Goal: Task Accomplishment & Management: Complete application form

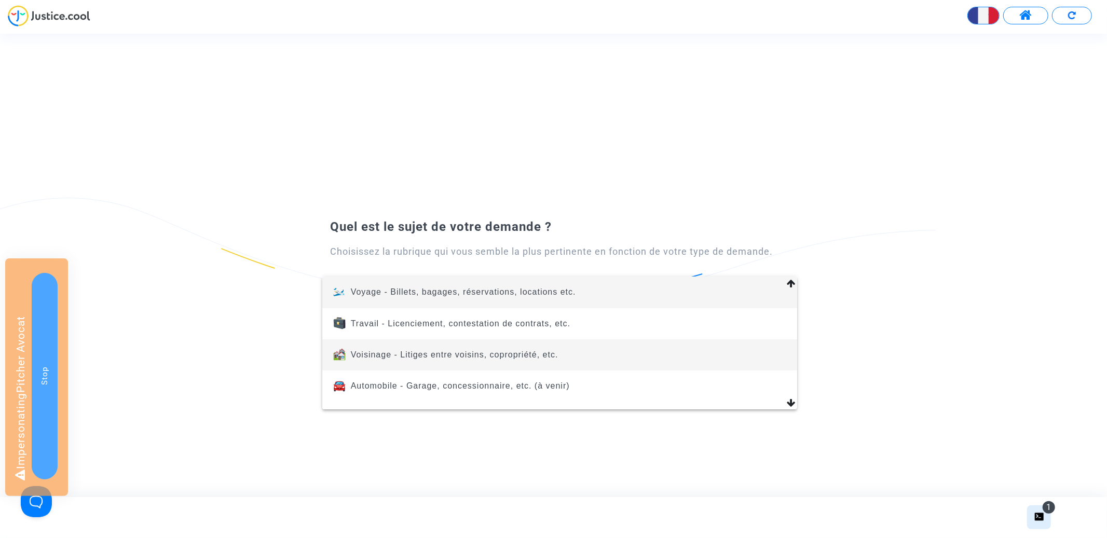
scroll to position [440, 0]
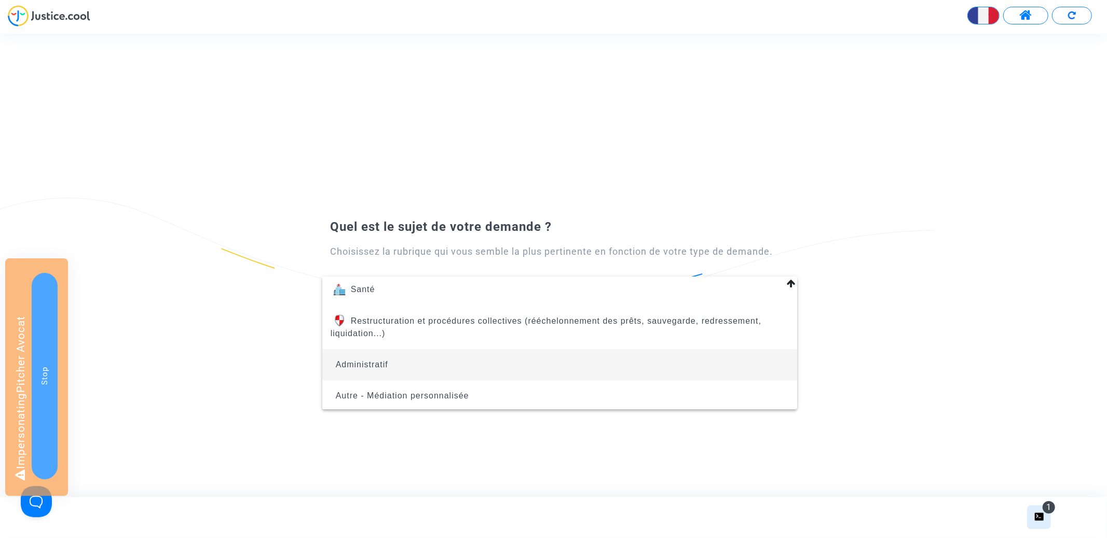
click at [527, 359] on span "Administratif" at bounding box center [560, 364] width 458 height 31
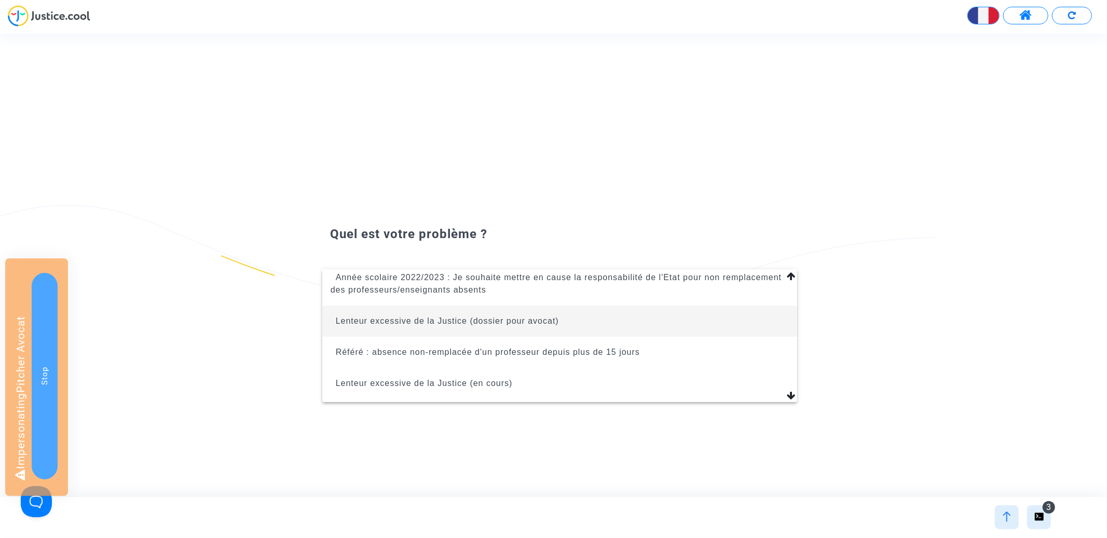
scroll to position [112, 0]
click at [544, 323] on span "Lenteur excessive de la Justice (dossier pour avocat)" at bounding box center [447, 322] width 223 height 9
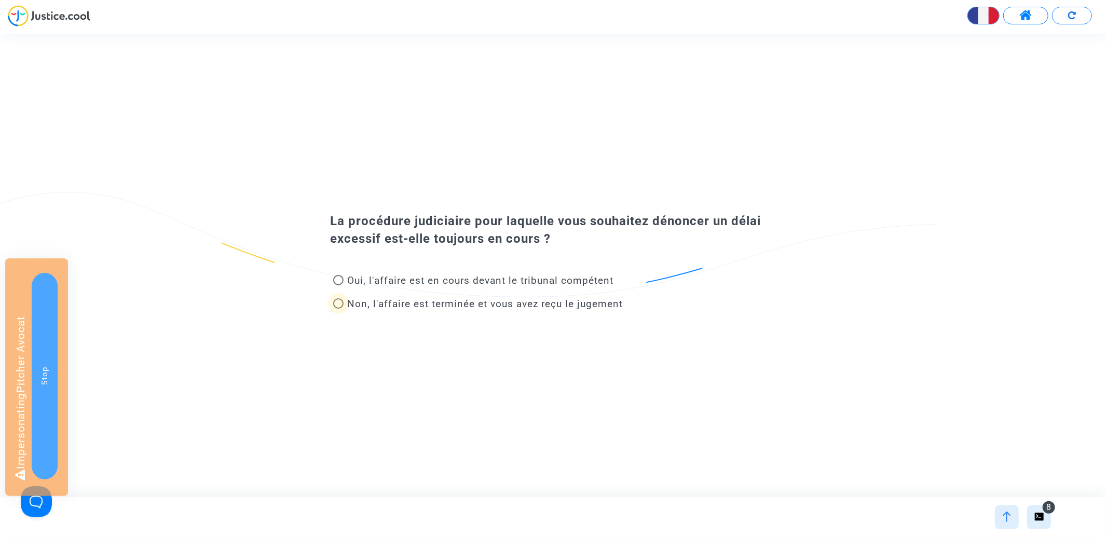
click at [536, 305] on span "Non, l'affaire est terminée et vous avez reçu le jugement" at bounding box center [486, 304] width 276 height 12
click at [338, 309] on input "Non, l'affaire est terminée et vous avez reçu le jugement" at bounding box center [338, 309] width 1 height 1
radio input "true"
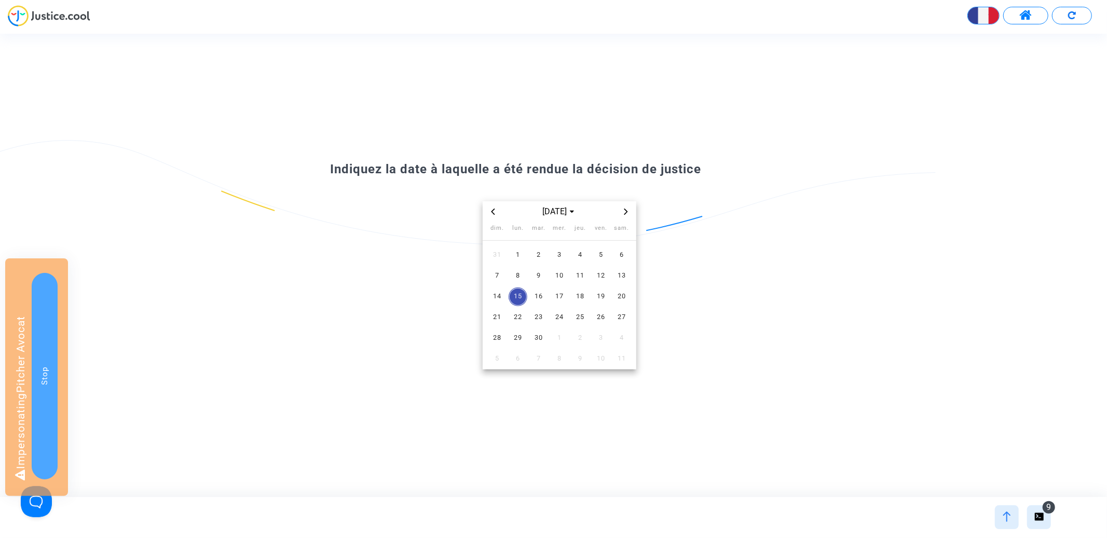
click at [496, 213] on span "Previous month" at bounding box center [493, 212] width 12 height 12
click at [539, 286] on td "8" at bounding box center [538, 276] width 21 height 21
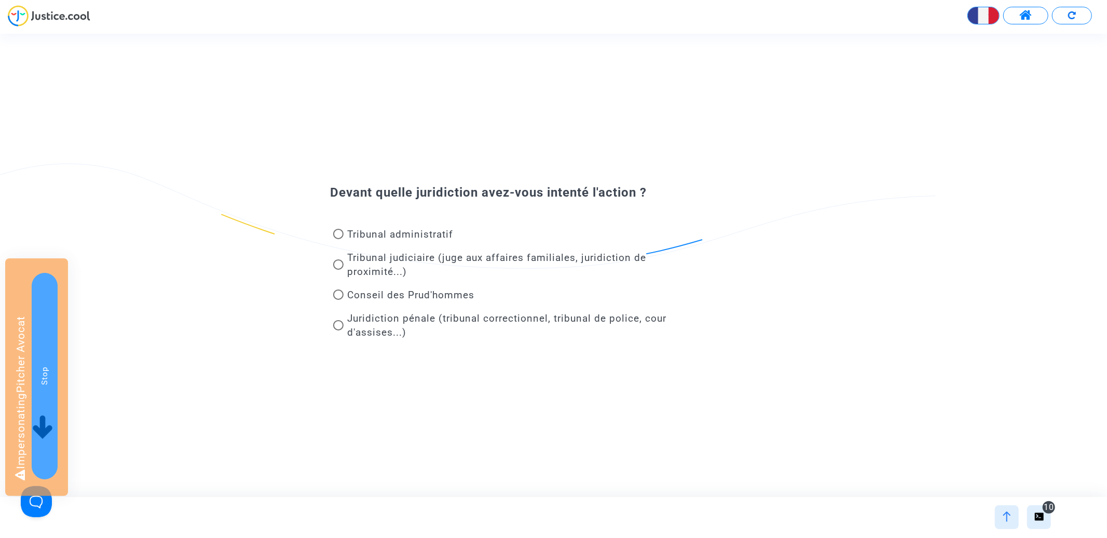
click at [404, 270] on span "Tribunal judiciaire (juge aux affaires familiales, juridiction de proximité...)" at bounding box center [497, 265] width 299 height 26
click at [338, 270] on input "Tribunal judiciaire (juge aux affaires familiales, juridiction de proximité...)" at bounding box center [338, 270] width 1 height 1
radio input "true"
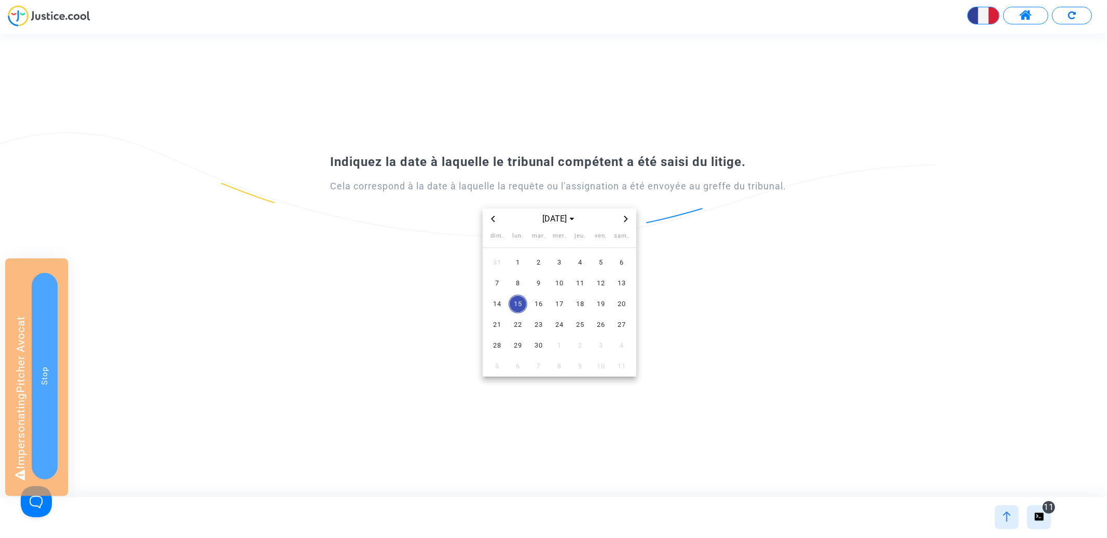
click at [500, 219] on div "[DATE]" at bounding box center [559, 219] width 120 height 12
click at [497, 219] on span "Previous month" at bounding box center [493, 219] width 12 height 12
click at [534, 294] on td "17" at bounding box center [538, 304] width 21 height 21
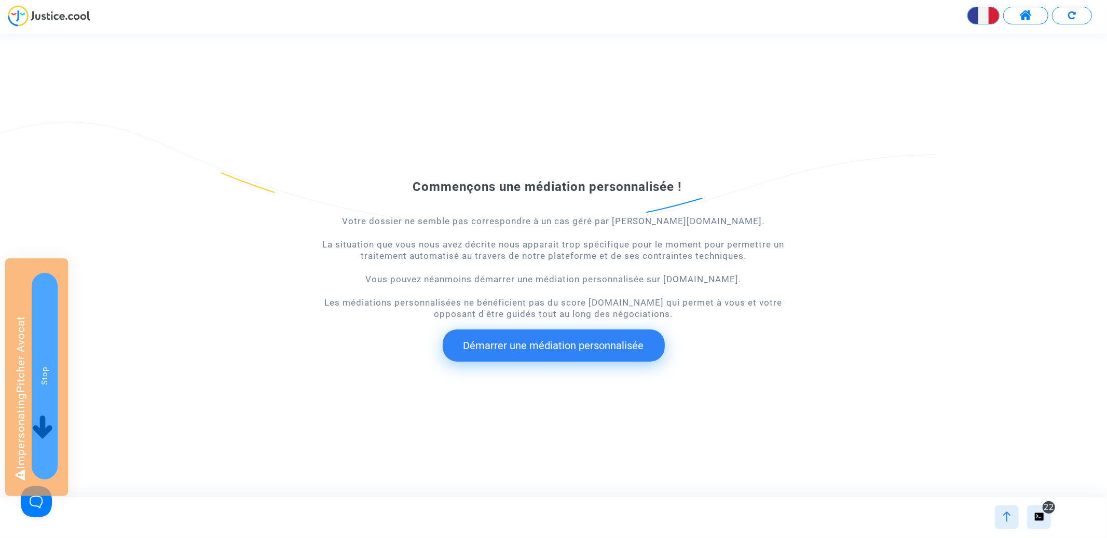
click at [1000, 519] on div at bounding box center [1007, 518] width 24 height 24
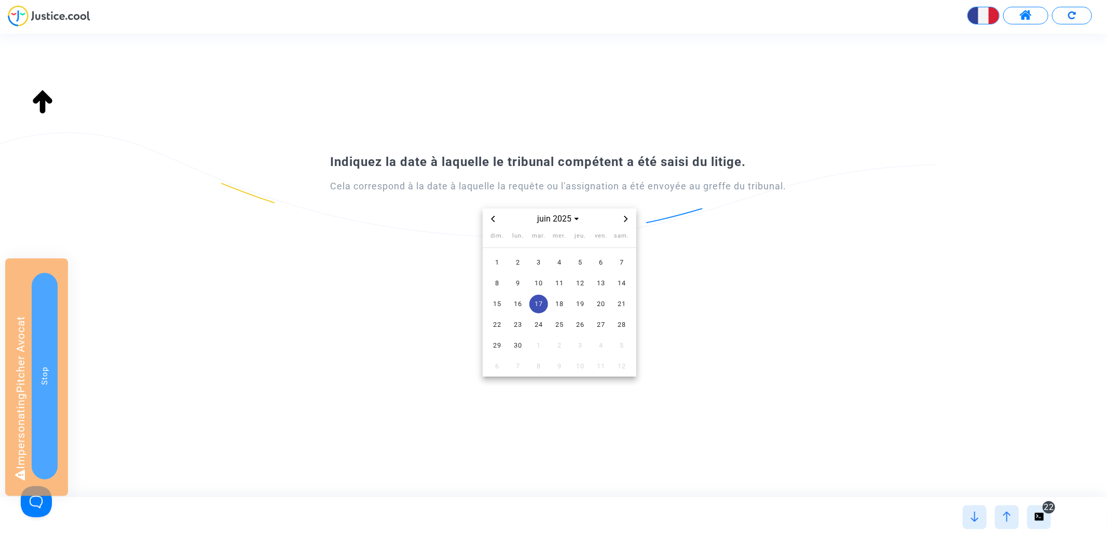
click at [1002, 512] on img at bounding box center [1007, 517] width 10 height 10
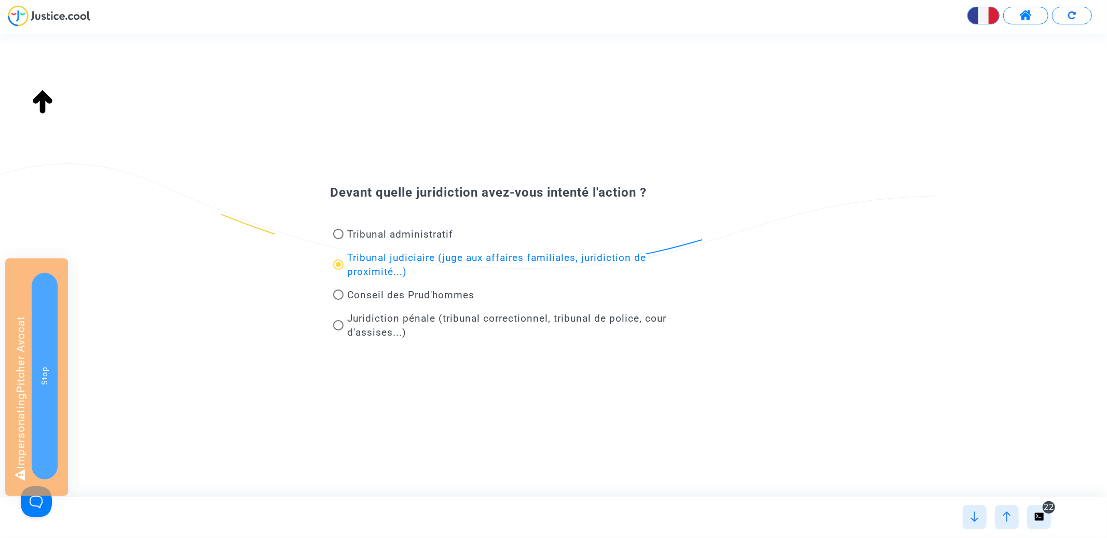
click at [984, 514] on div at bounding box center [975, 518] width 24 height 24
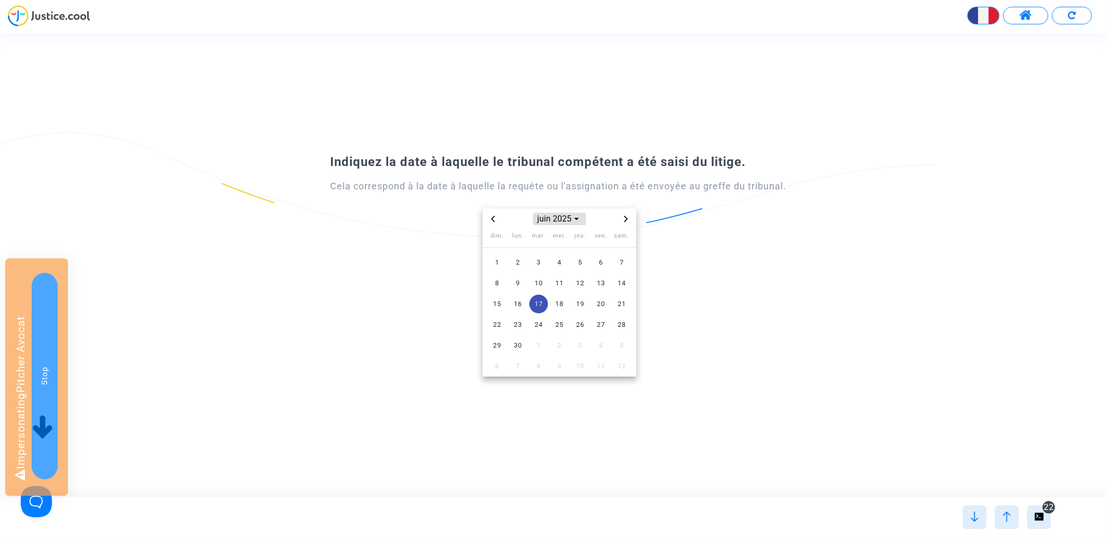
click at [559, 223] on span "juin 2025" at bounding box center [559, 219] width 52 height 12
click at [563, 278] on span "2020" at bounding box center [559, 274] width 36 height 16
click at [596, 285] on span "sept." at bounding box center [608, 286] width 44 height 19
click at [548, 285] on span "8" at bounding box center [538, 283] width 19 height 19
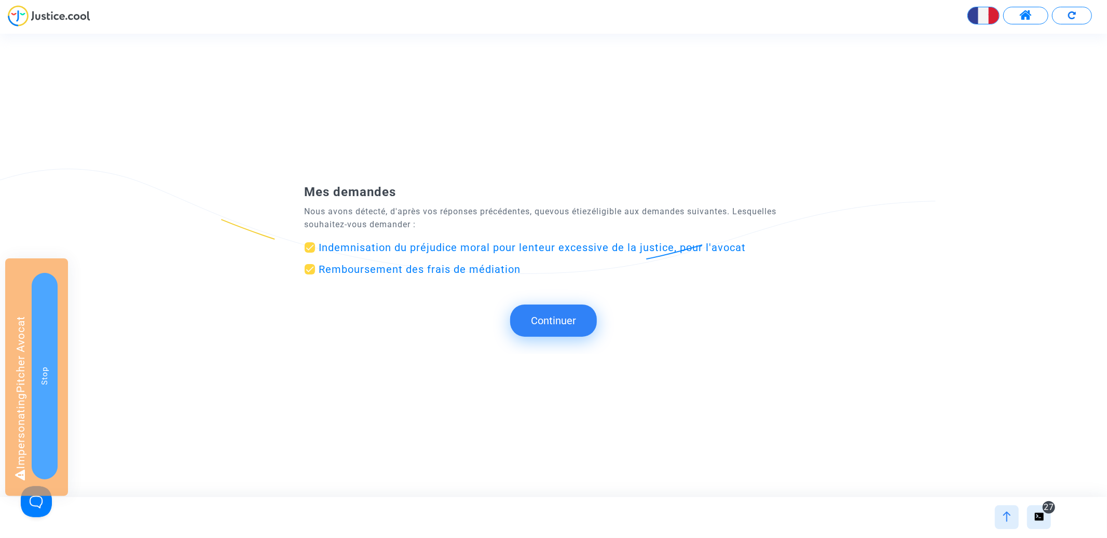
click at [566, 303] on div "Mes demandes Nous avons détecté, d'après vos réponses précédentes, que vous éti…" at bounding box center [553, 265] width 1107 height 178
click at [564, 311] on button "Continuer" at bounding box center [553, 321] width 87 height 32
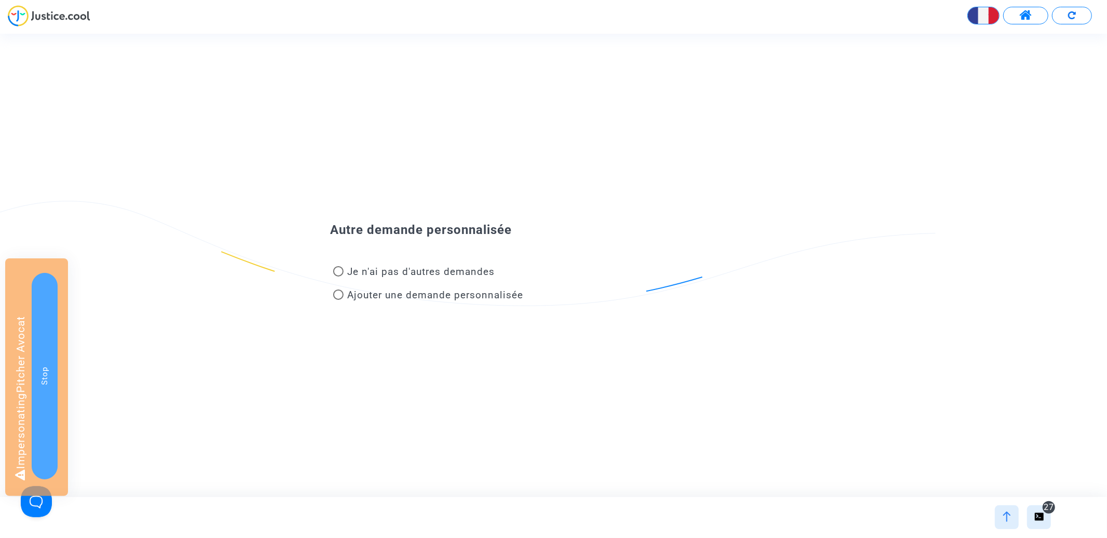
click at [453, 268] on span "Je n'ai pas d'autres demandes" at bounding box center [421, 272] width 147 height 12
click at [338, 277] on input "Je n'ai pas d'autres demandes" at bounding box center [338, 277] width 1 height 1
radio input "true"
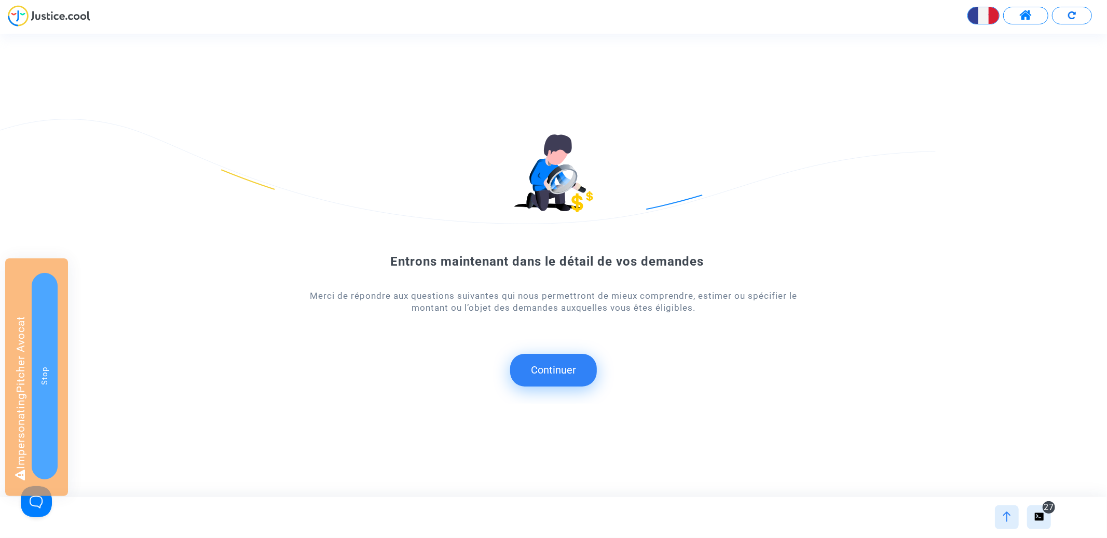
click at [558, 359] on button "Continuer" at bounding box center [553, 370] width 87 height 32
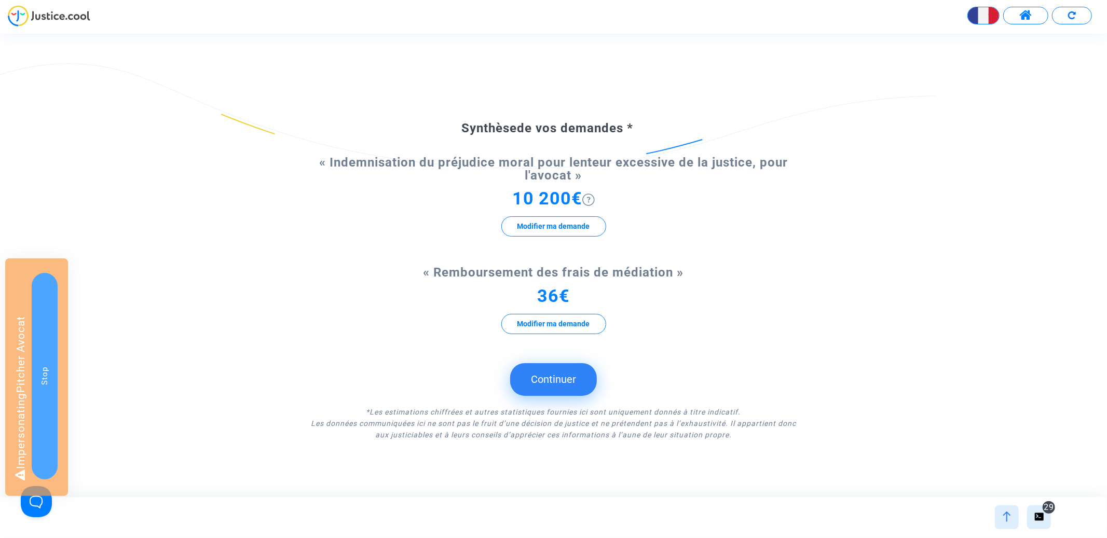
click at [556, 383] on button "Continuer" at bounding box center [553, 379] width 87 height 32
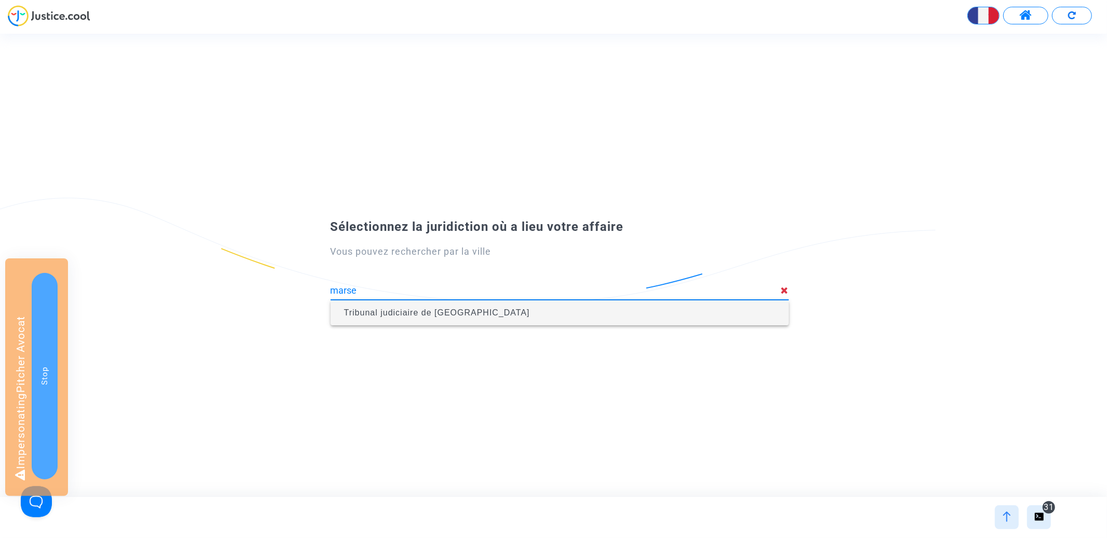
click at [552, 311] on span "Tribunal judiciaire de [GEOGRAPHIC_DATA]" at bounding box center [560, 312] width 442 height 29
type input "Tribunal judiciaire de [GEOGRAPHIC_DATA]"
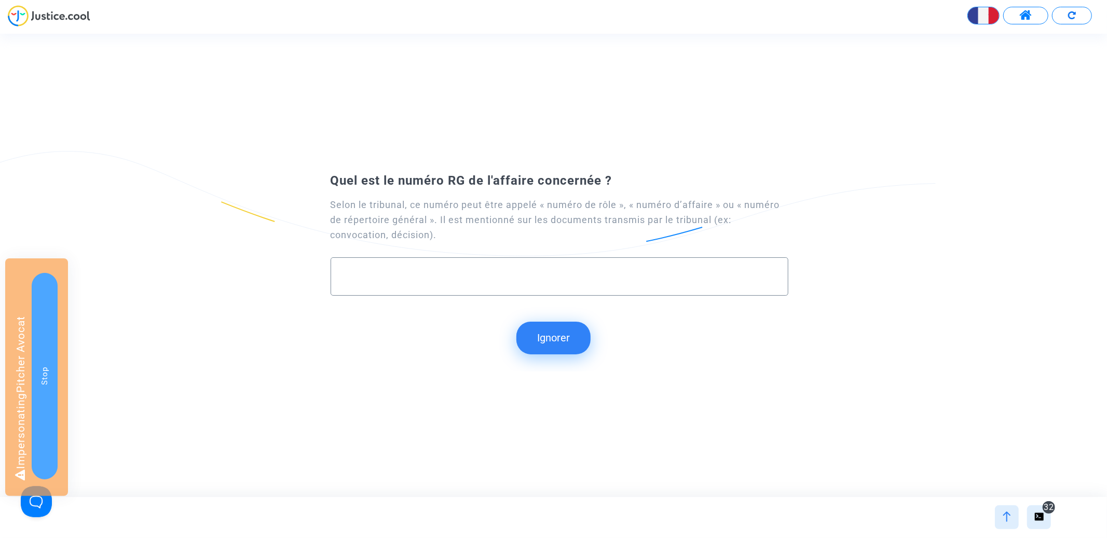
click at [555, 345] on button "Ignorer" at bounding box center [553, 338] width 74 height 32
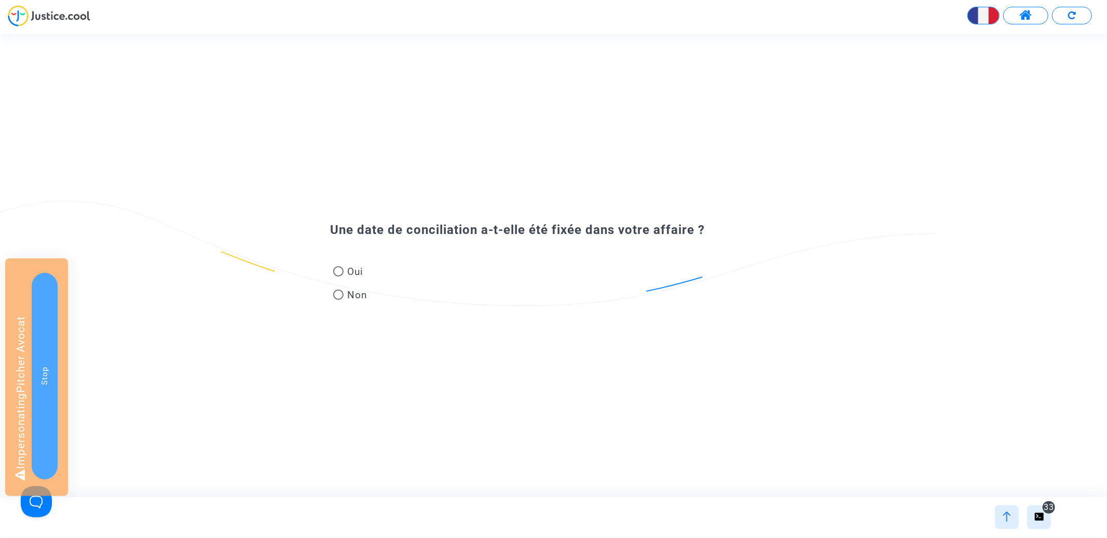
click at [344, 297] on span "Non" at bounding box center [356, 295] width 24 height 14
click at [338, 300] on input "Non" at bounding box center [338, 300] width 1 height 1
radio input "true"
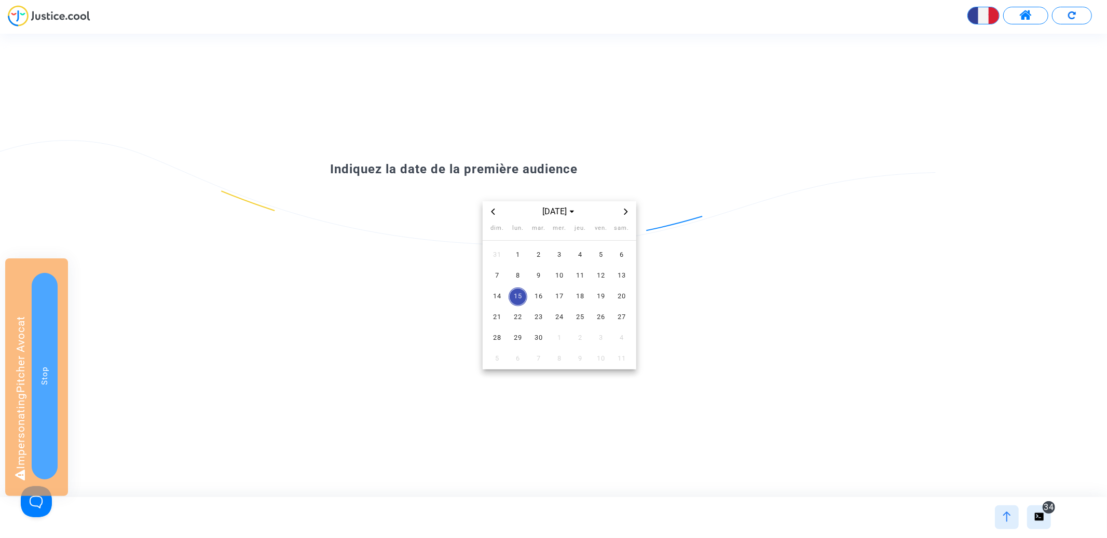
click at [494, 212] on icon "Previous month" at bounding box center [493, 212] width 6 height 6
click at [519, 280] on span "5" at bounding box center [518, 276] width 19 height 19
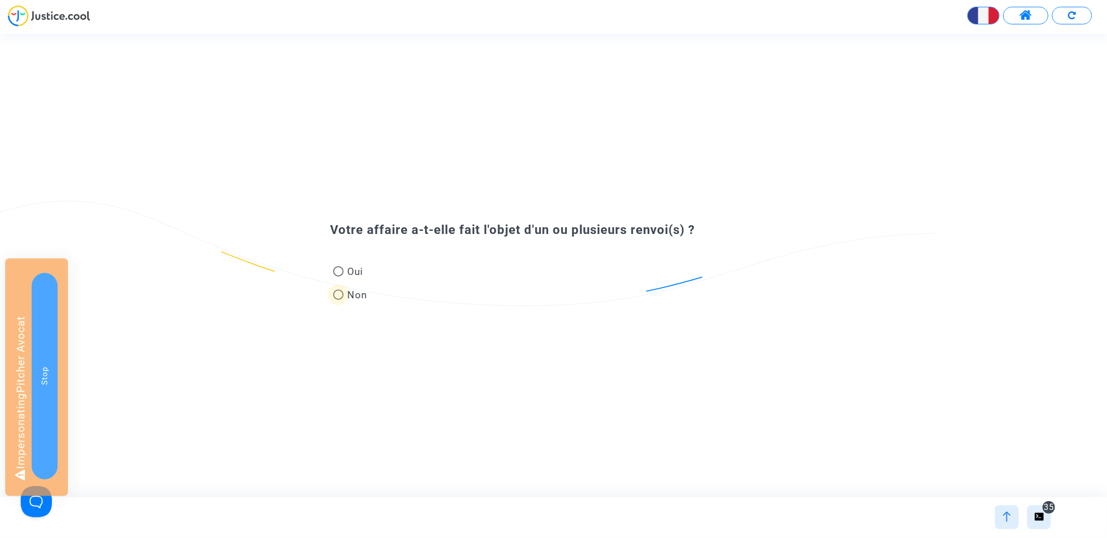
click at [344, 297] on span "Non" at bounding box center [356, 295] width 24 height 14
click at [338, 300] on input "Non" at bounding box center [338, 300] width 1 height 1
radio input "true"
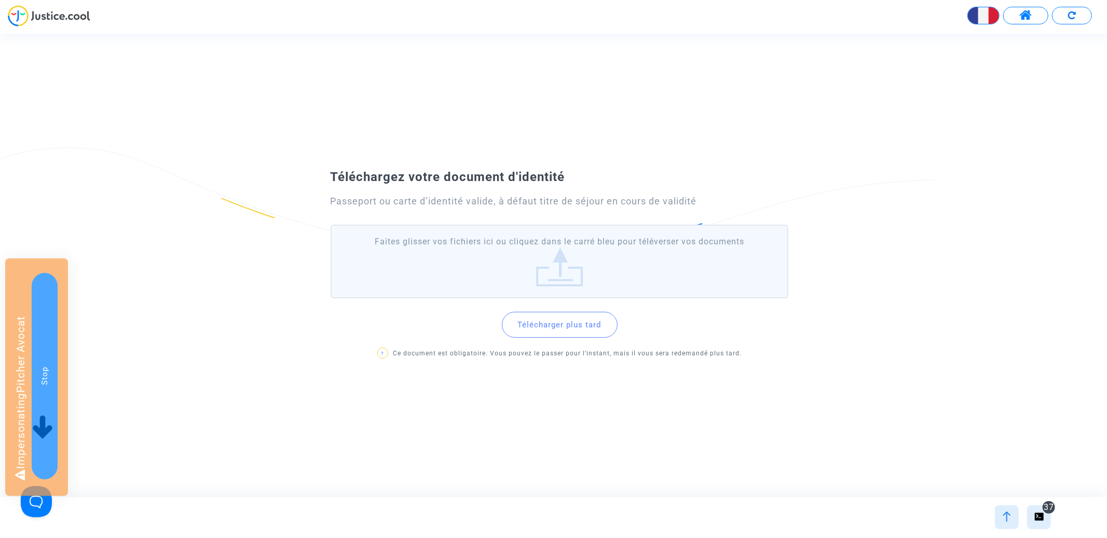
click at [576, 328] on button "Télécharger plus tard" at bounding box center [560, 325] width 116 height 26
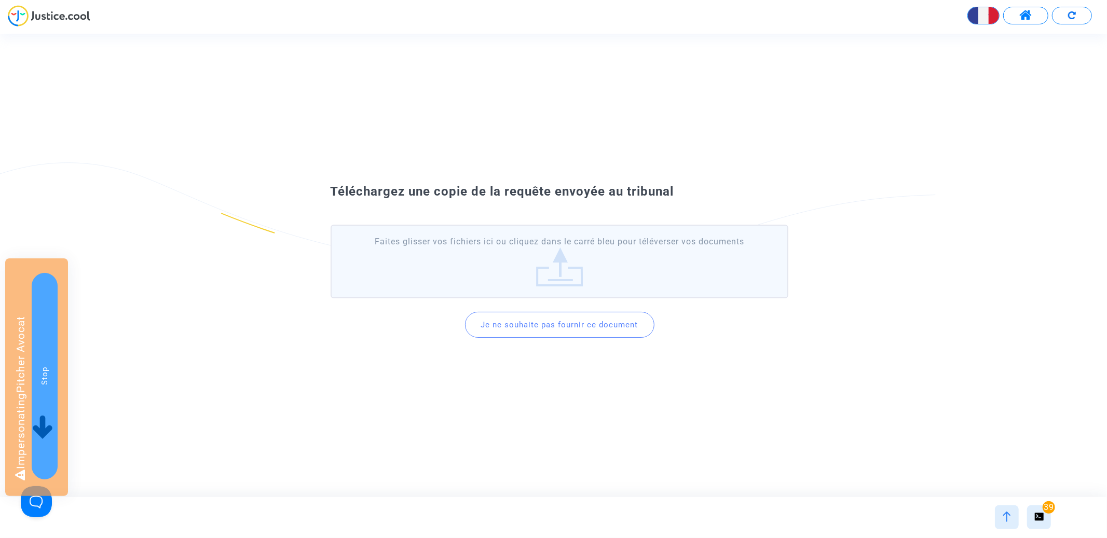
click at [555, 314] on button "Je ne souhaite pas fournir ce document" at bounding box center [559, 325] width 189 height 26
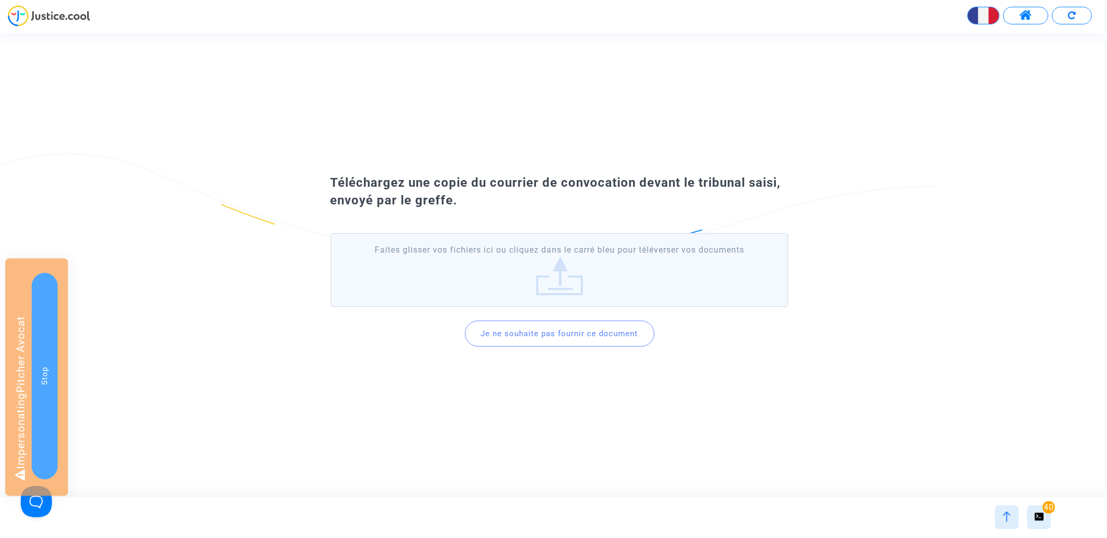
click at [547, 324] on button "Je ne souhaite pas fournir ce document" at bounding box center [559, 334] width 189 height 26
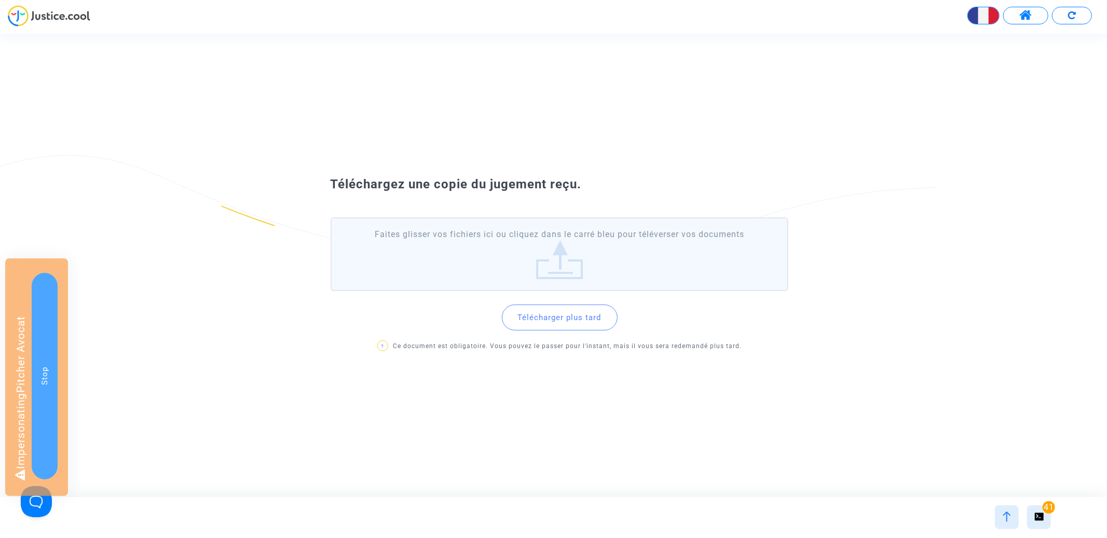
click at [543, 318] on button "Télécharger plus tard" at bounding box center [560, 318] width 116 height 26
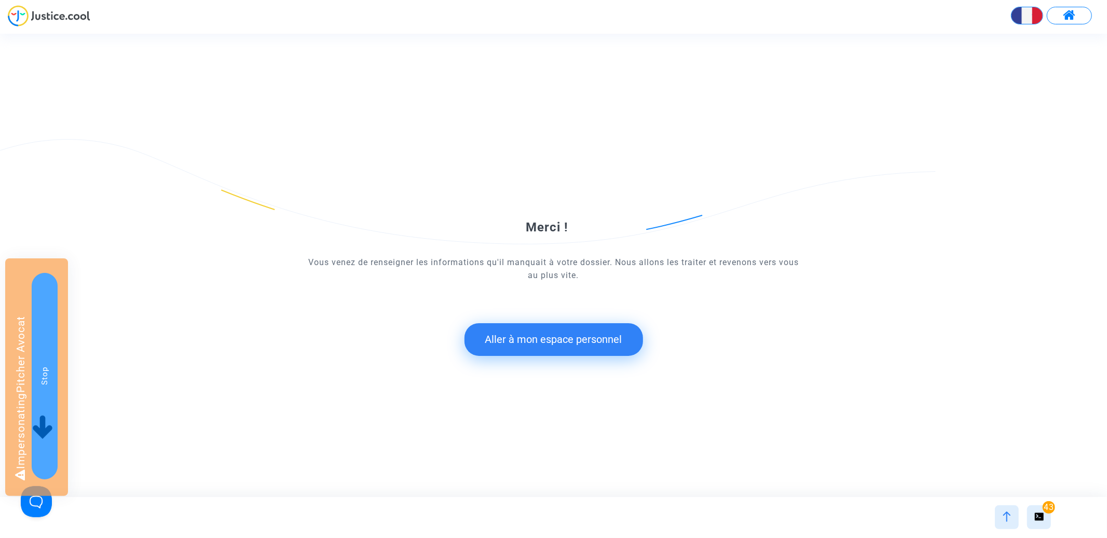
click at [544, 338] on button "Aller à mon espace personnel" at bounding box center [554, 339] width 179 height 32
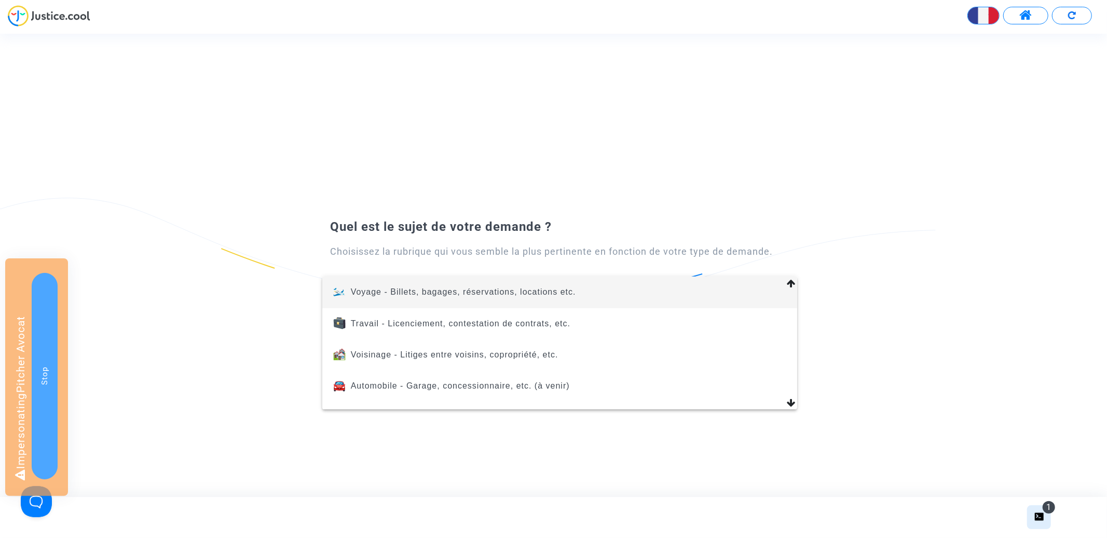
scroll to position [440, 0]
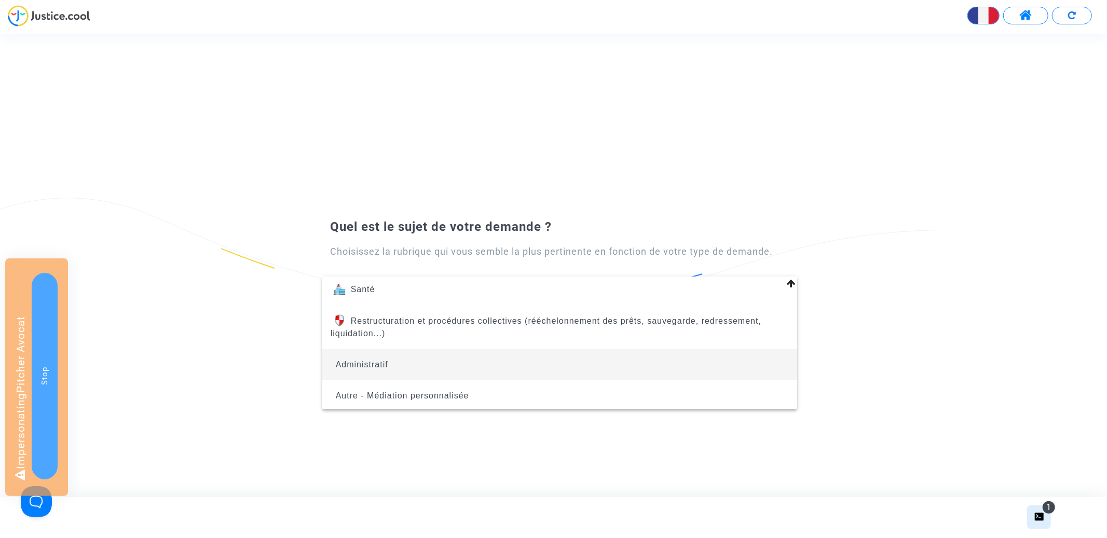
click at [548, 355] on span "Administratif" at bounding box center [560, 364] width 458 height 31
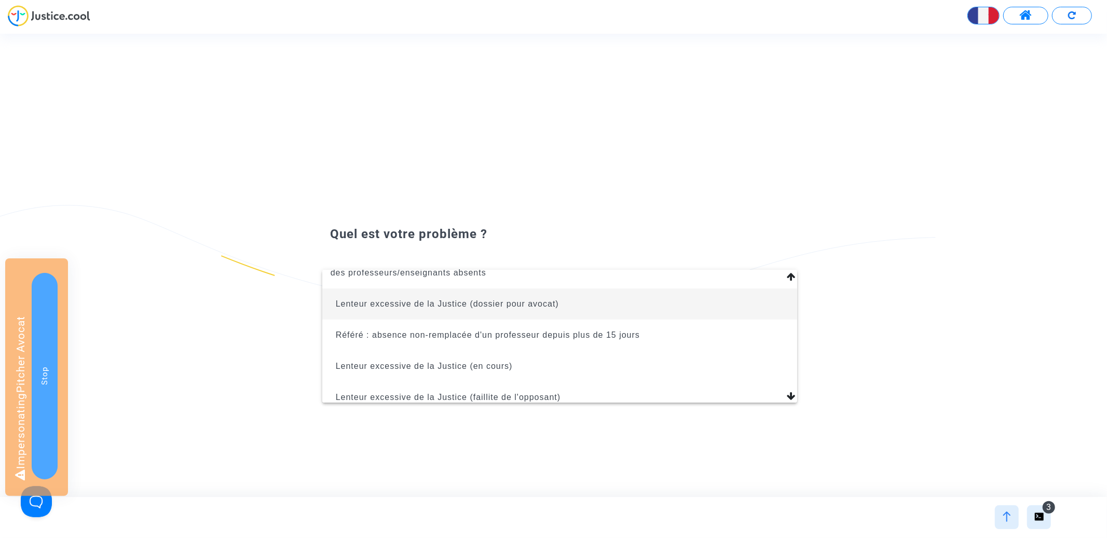
click at [545, 309] on span "Lenteur excessive de la Justice (dossier pour avocat)" at bounding box center [560, 304] width 458 height 31
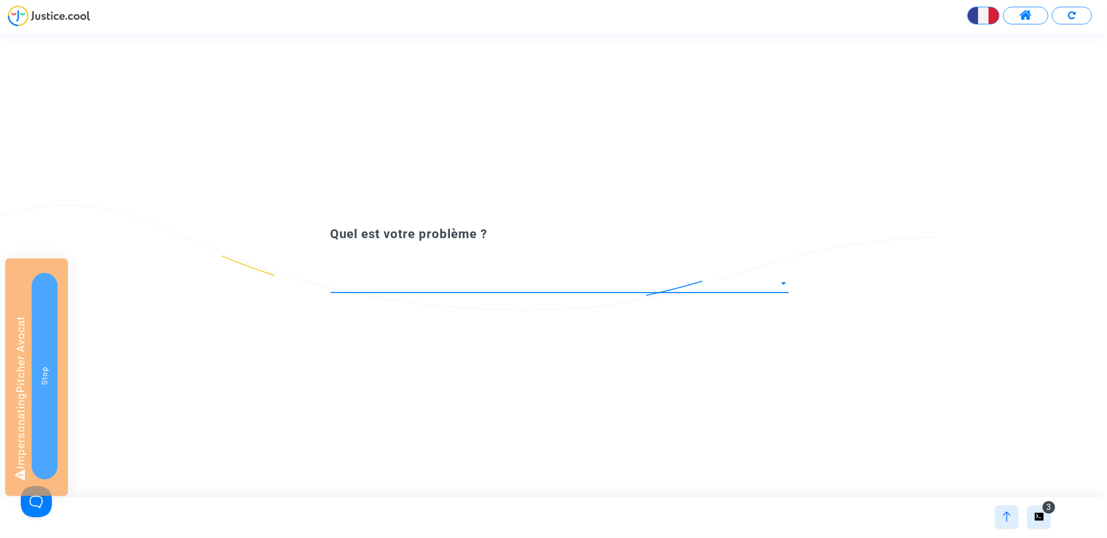
scroll to position [112, 0]
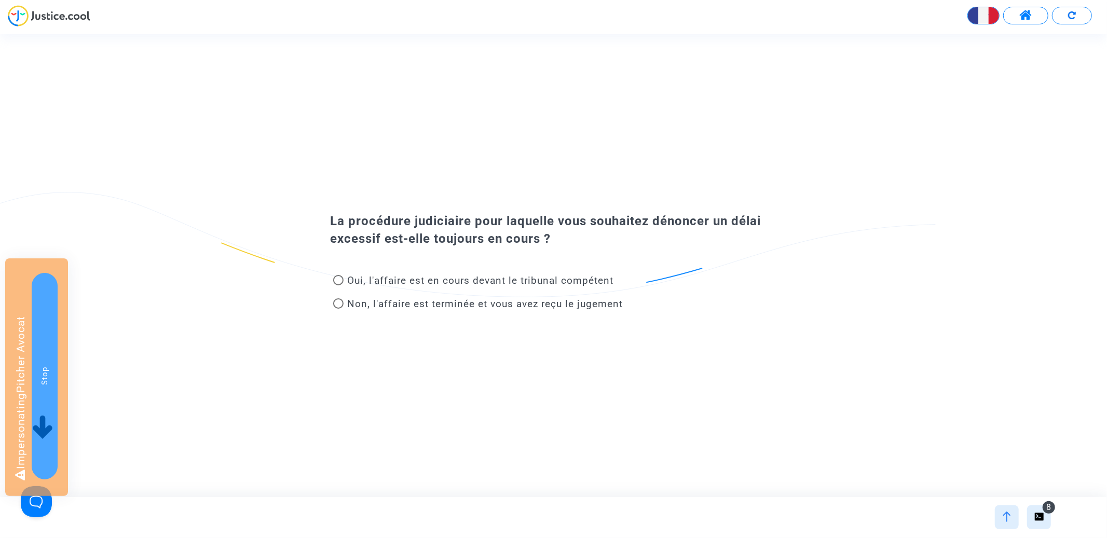
click at [535, 283] on span "Oui, l'affaire est en cours devant le tribunal compétent" at bounding box center [481, 281] width 266 height 12
click at [338, 285] on input "Oui, l'affaire est en cours devant le tribunal compétent" at bounding box center [338, 285] width 1 height 1
radio input "true"
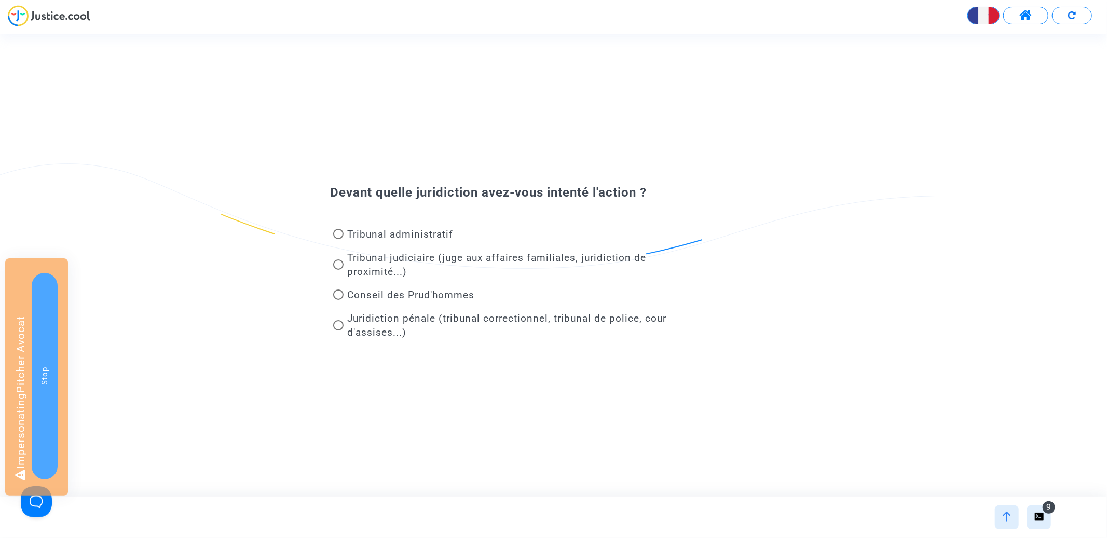
click at [499, 266] on span "Tribunal judiciaire (juge aux affaires familiales, juridiction de proximité...)" at bounding box center [497, 265] width 299 height 26
click at [338, 270] on input "Tribunal judiciaire (juge aux affaires familiales, juridiction de proximité...)" at bounding box center [338, 270] width 1 height 1
radio input "true"
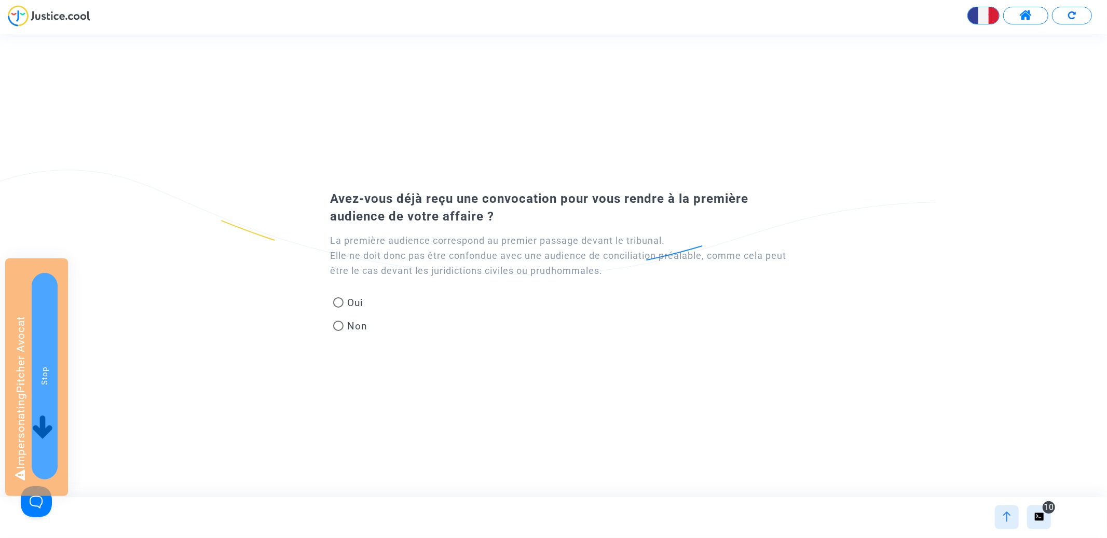
click at [340, 304] on span at bounding box center [338, 302] width 10 height 10
click at [338, 308] on input "Oui" at bounding box center [338, 308] width 1 height 1
radio input "true"
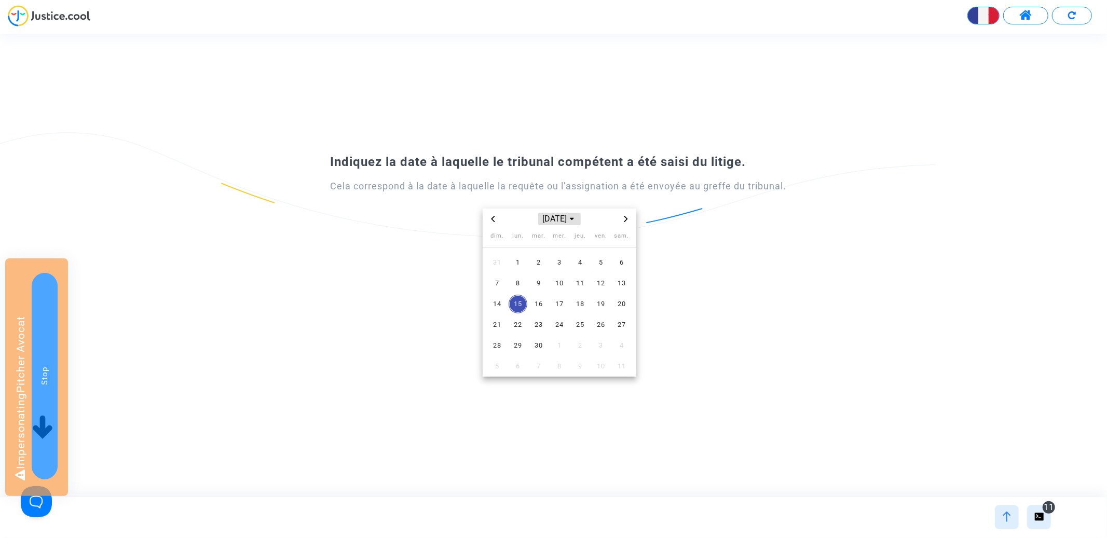
click at [550, 216] on span "[DATE]" at bounding box center [559, 219] width 43 height 12
click at [557, 284] on span "2023" at bounding box center [559, 291] width 36 height 16
click at [558, 260] on span "mai" at bounding box center [560, 265] width 44 height 19
click at [544, 258] on span "2" at bounding box center [538, 262] width 19 height 19
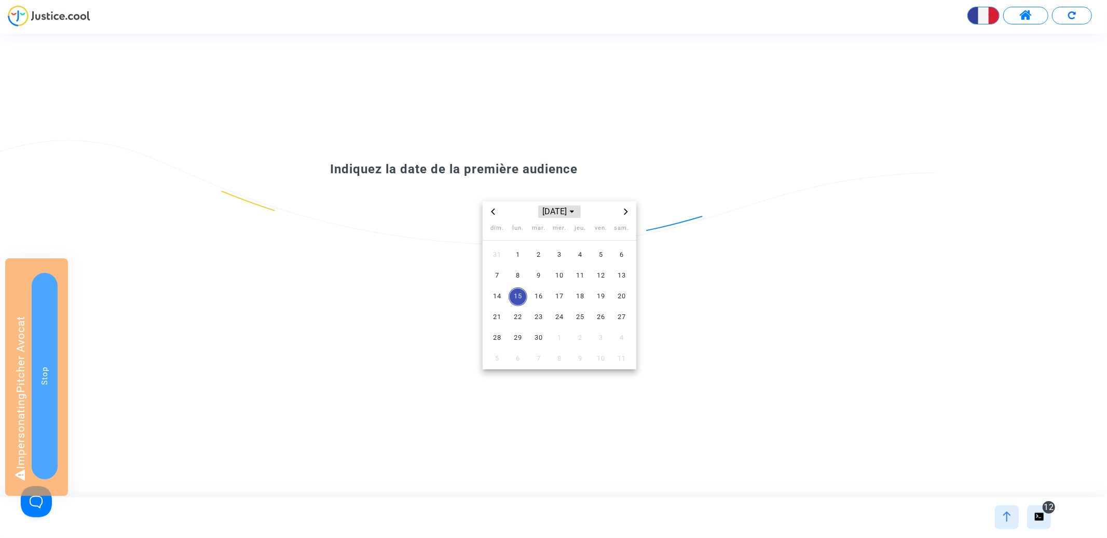
click at [555, 212] on span "[DATE]" at bounding box center [559, 212] width 43 height 12
click at [598, 283] on span "2024" at bounding box center [600, 284] width 36 height 16
click at [544, 280] on span "août" at bounding box center [560, 278] width 44 height 19
click at [576, 289] on span "15" at bounding box center [580, 297] width 19 height 19
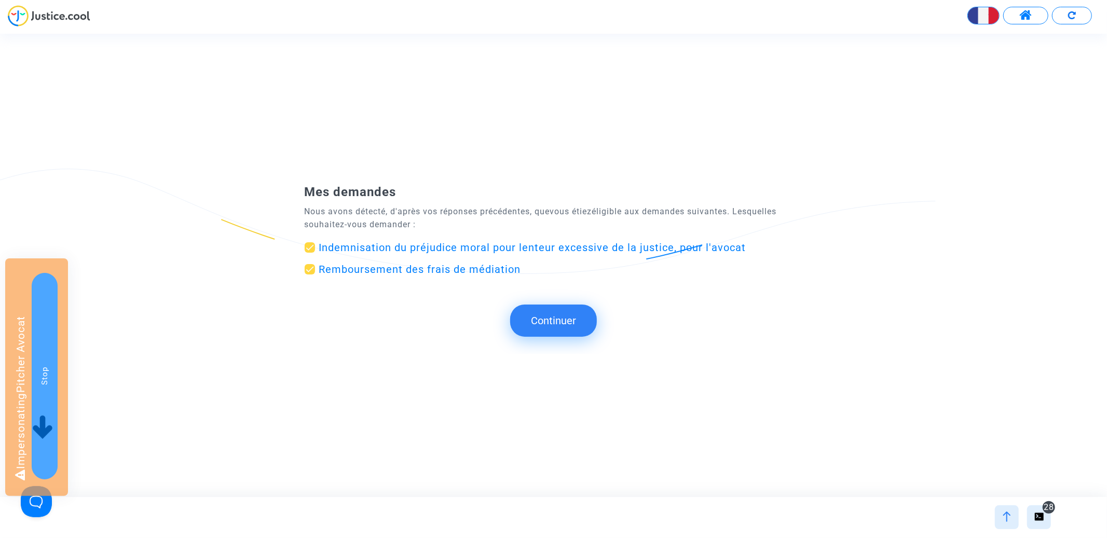
click at [578, 308] on button "Continuer" at bounding box center [553, 321] width 87 height 32
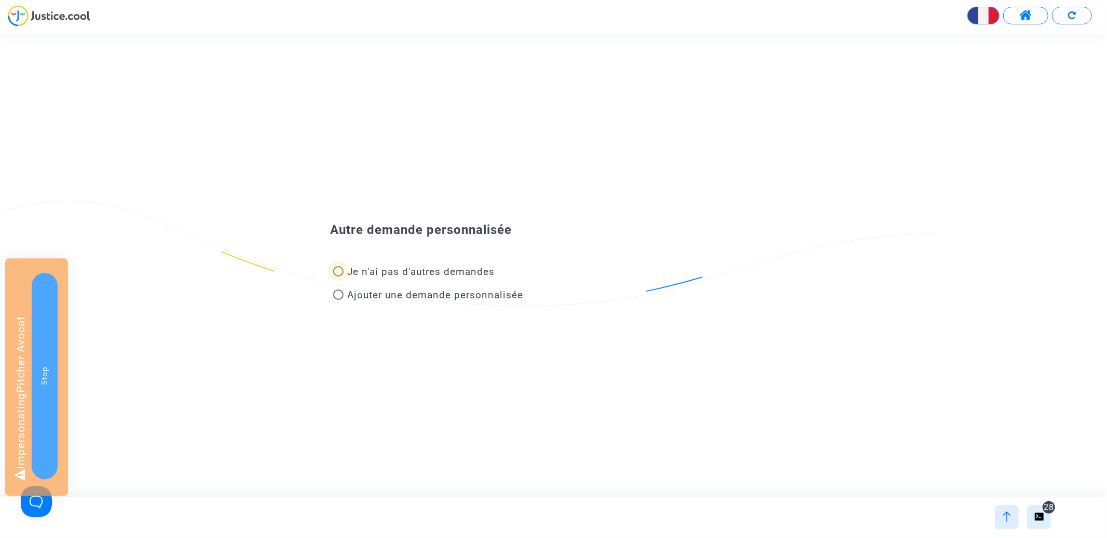
click at [465, 278] on span "Je n'ai pas d'autres demandes" at bounding box center [420, 272] width 152 height 14
click at [338, 277] on input "Je n'ai pas d'autres demandes" at bounding box center [338, 277] width 1 height 1
radio input "true"
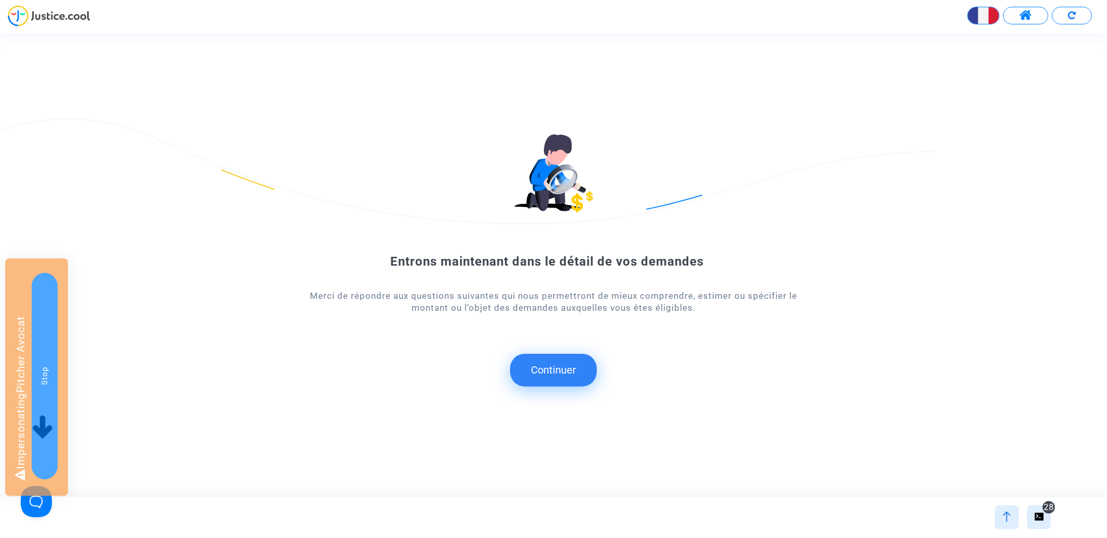
click at [560, 367] on button "Continuer" at bounding box center [553, 370] width 87 height 32
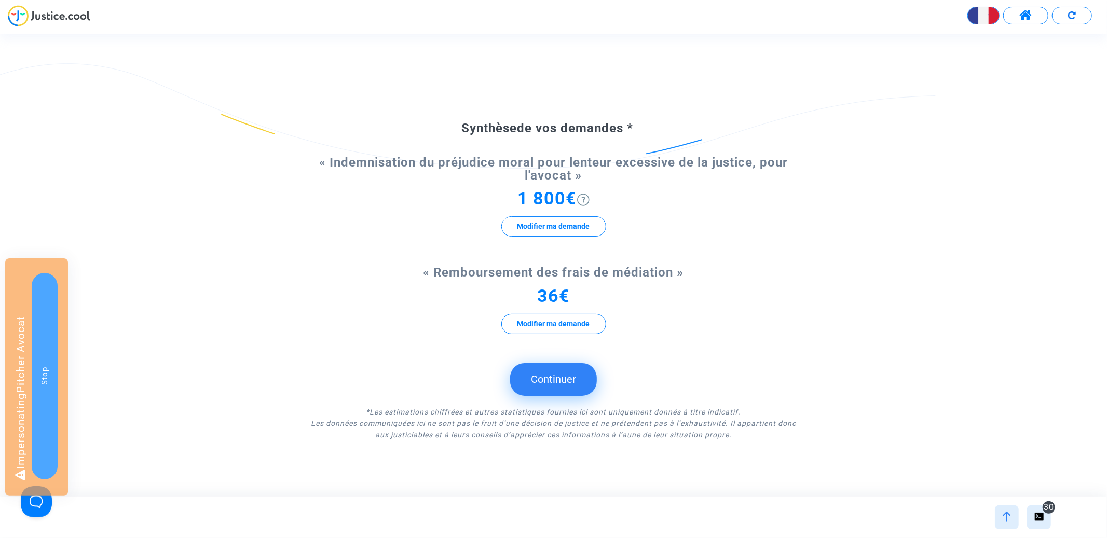
click at [562, 376] on button "Continuer" at bounding box center [553, 379] width 87 height 32
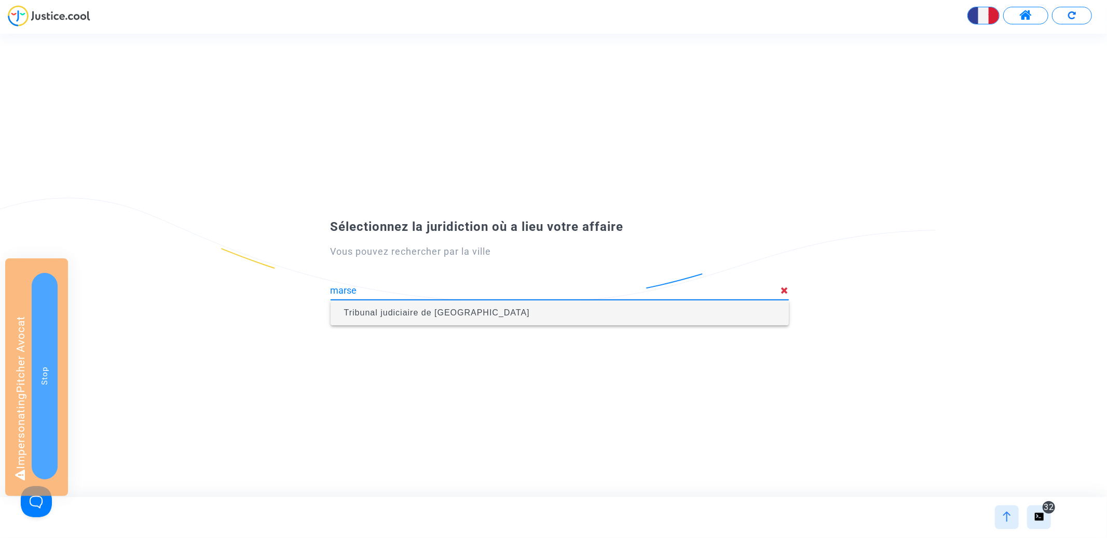
click at [564, 306] on span "Tribunal judiciaire de [GEOGRAPHIC_DATA]" at bounding box center [560, 312] width 442 height 29
type input "Tribunal judiciaire de [GEOGRAPHIC_DATA]"
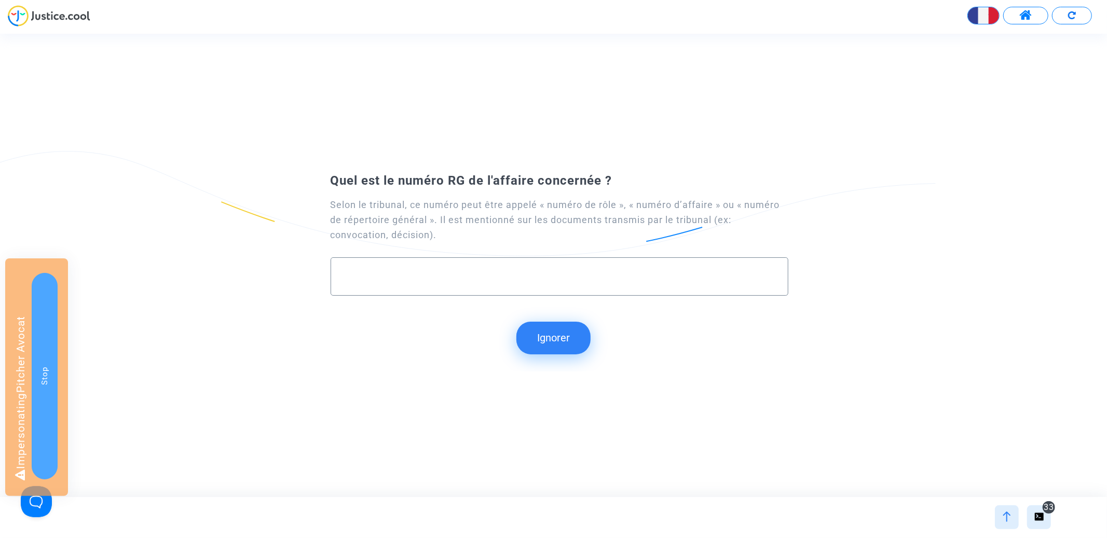
click at [551, 343] on button "Ignorer" at bounding box center [553, 338] width 74 height 32
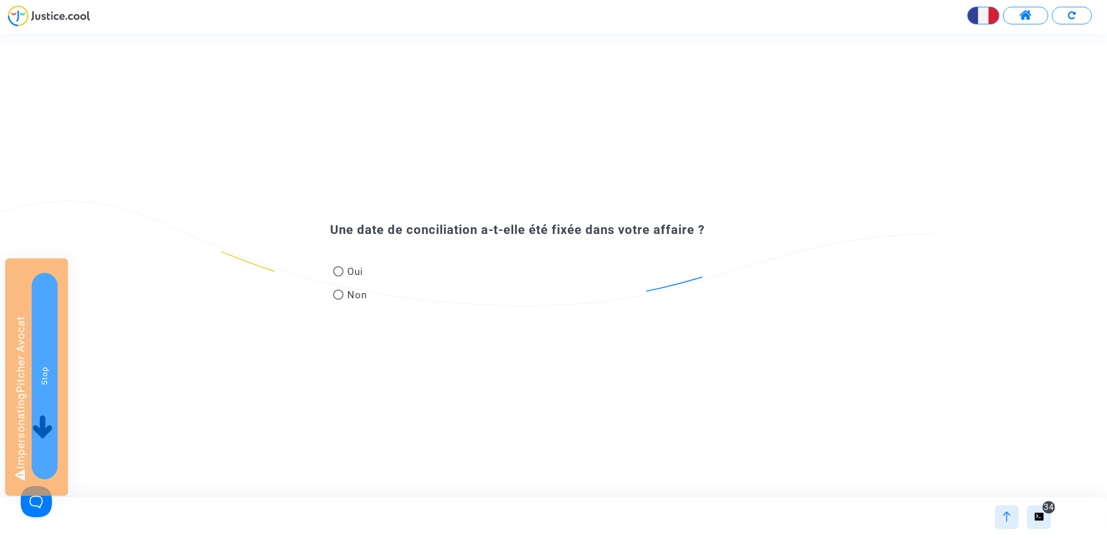
click at [347, 294] on span "Non" at bounding box center [356, 295] width 24 height 14
click at [338, 300] on input "Non" at bounding box center [338, 300] width 1 height 1
radio input "true"
click at [341, 290] on span at bounding box center [338, 295] width 10 height 10
click at [338, 300] on input "Non" at bounding box center [338, 300] width 1 height 1
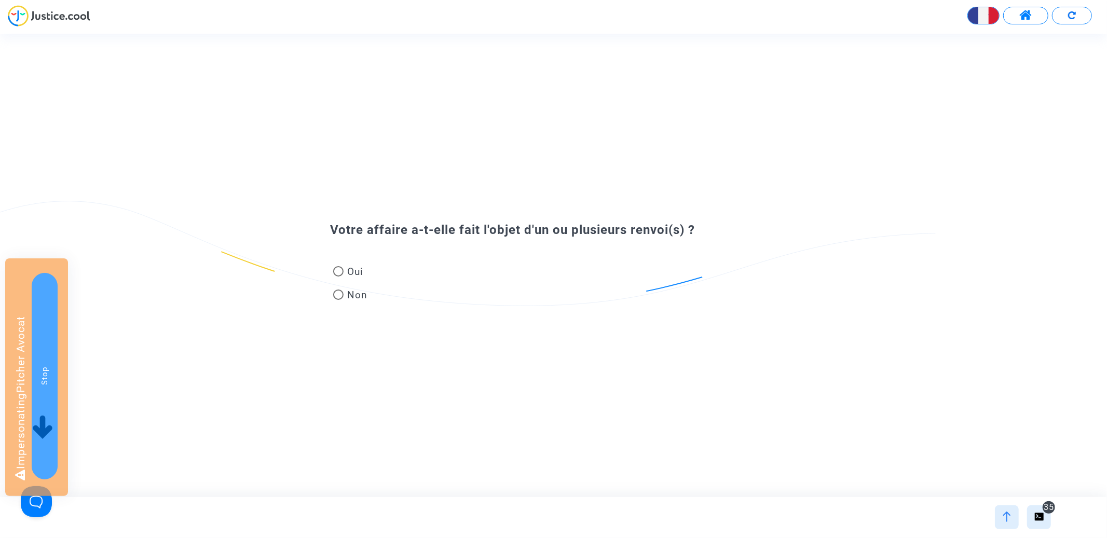
radio input "true"
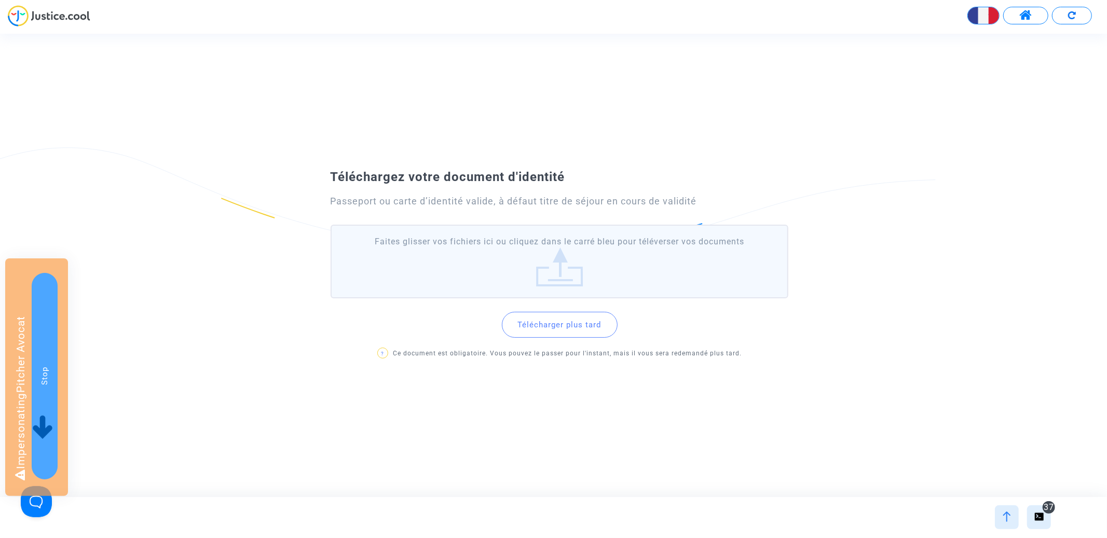
click at [552, 324] on button "Télécharger plus tard" at bounding box center [560, 325] width 116 height 26
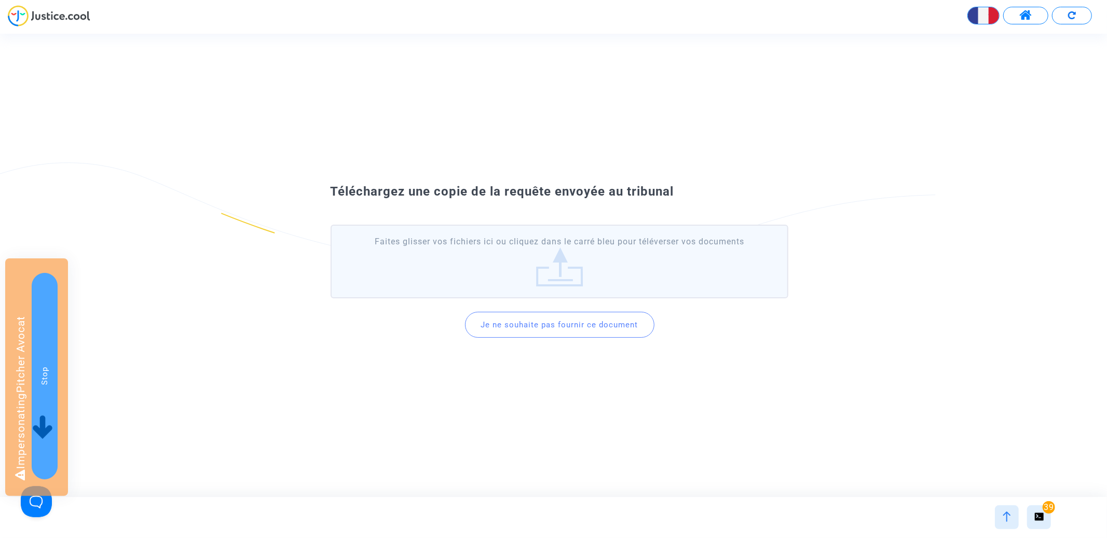
click at [538, 333] on button "Je ne souhaite pas fournir ce document" at bounding box center [559, 325] width 189 height 26
